Goal: Information Seeking & Learning: Find specific fact

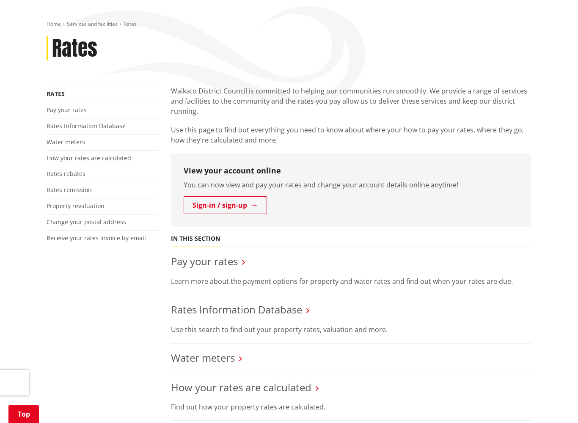
scroll to position [85, 0]
click at [85, 125] on link "Rates Information Database" at bounding box center [86, 126] width 79 height 8
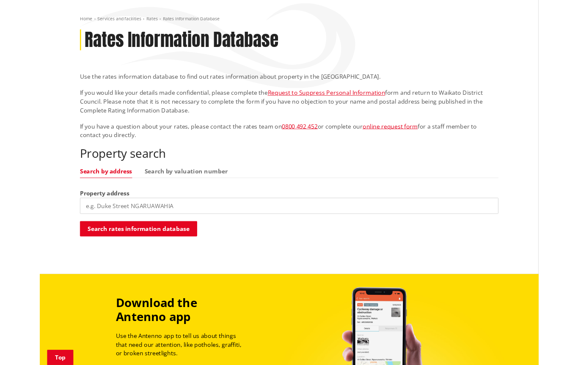
scroll to position [111, 0]
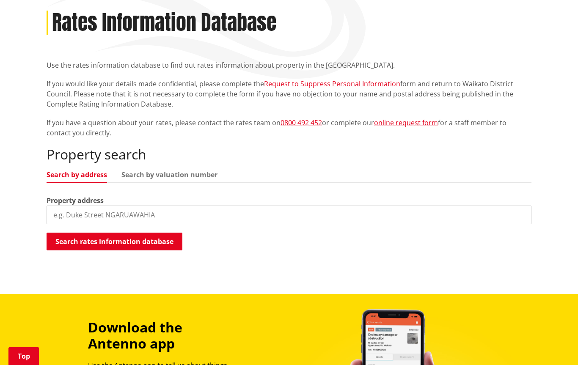
click at [66, 217] on input "search" at bounding box center [289, 215] width 485 height 19
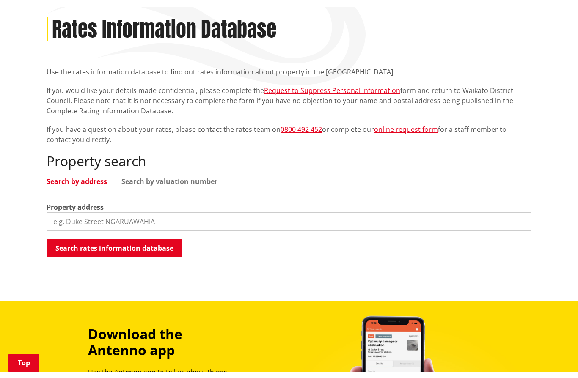
scroll to position [110, 0]
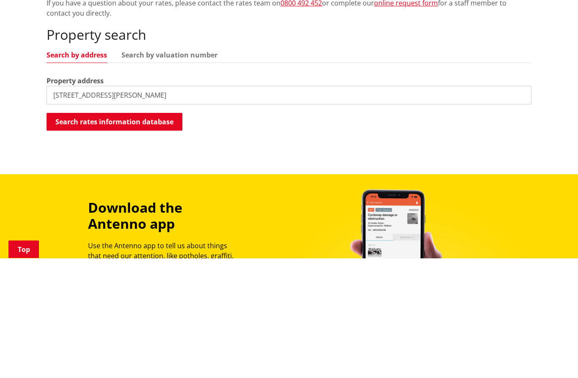
type input "[STREET_ADDRESS][PERSON_NAME]"
click at [110, 233] on button "Search rates information database" at bounding box center [115, 242] width 136 height 18
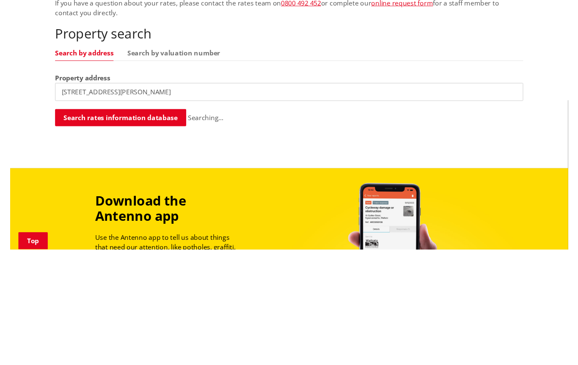
scroll to position [231, 0]
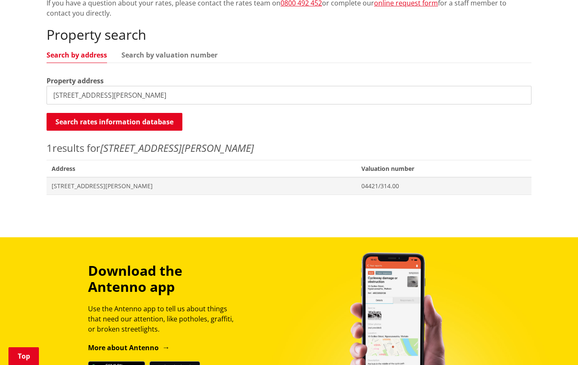
click at [113, 187] on span "[STREET_ADDRESS][PERSON_NAME]" at bounding box center [202, 186] width 300 height 8
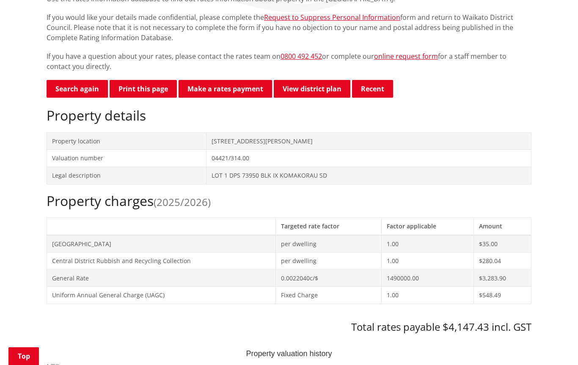
scroll to position [162, 0]
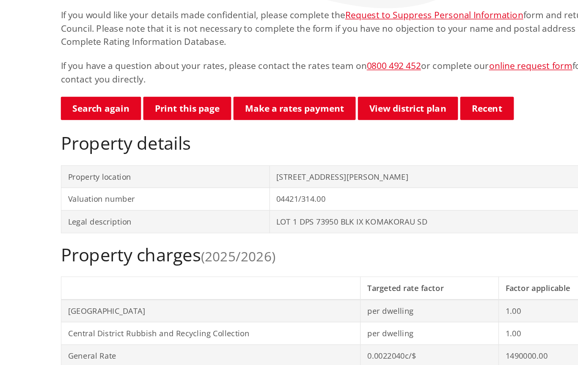
click at [68, 165] on td "Valuation number" at bounding box center [126, 173] width 159 height 17
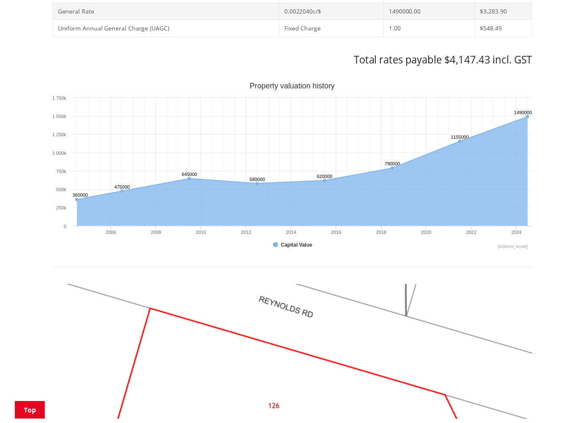
scroll to position [444, 0]
